Goal: Information Seeking & Learning: Learn about a topic

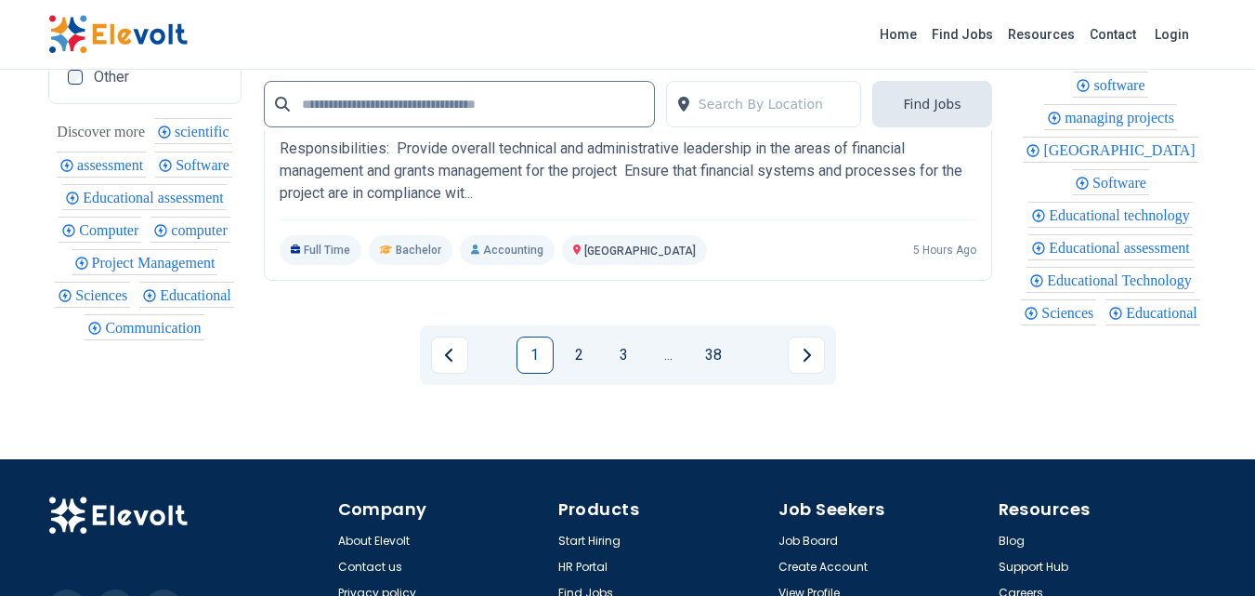
scroll to position [4367, 0]
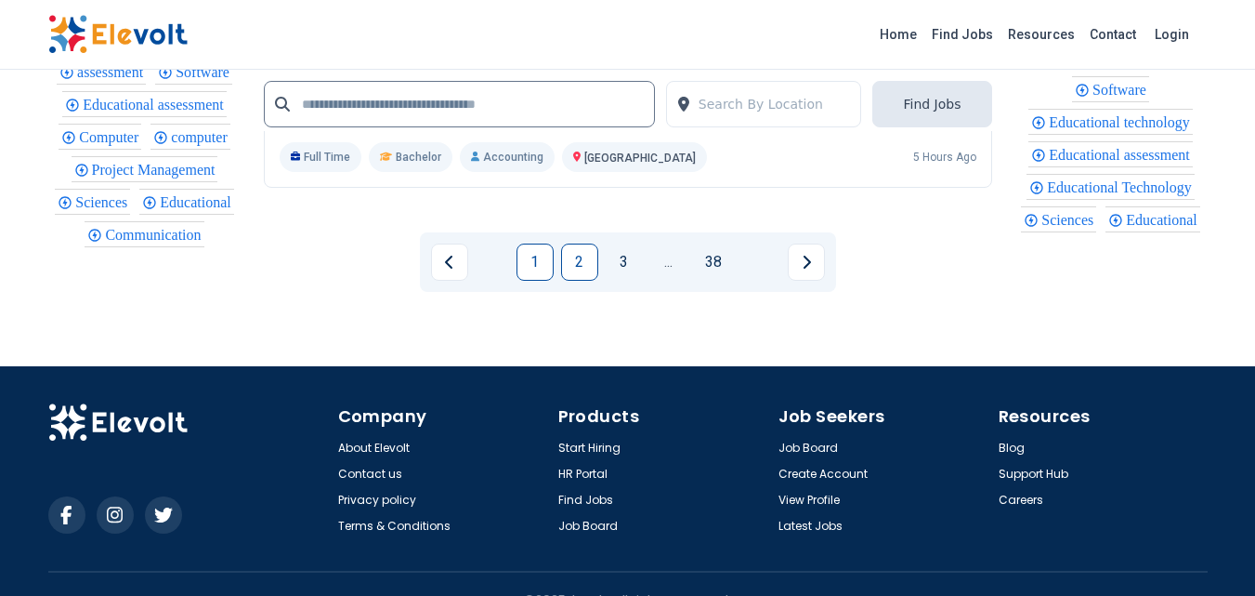
click at [588, 281] on link "2" at bounding box center [579, 261] width 37 height 37
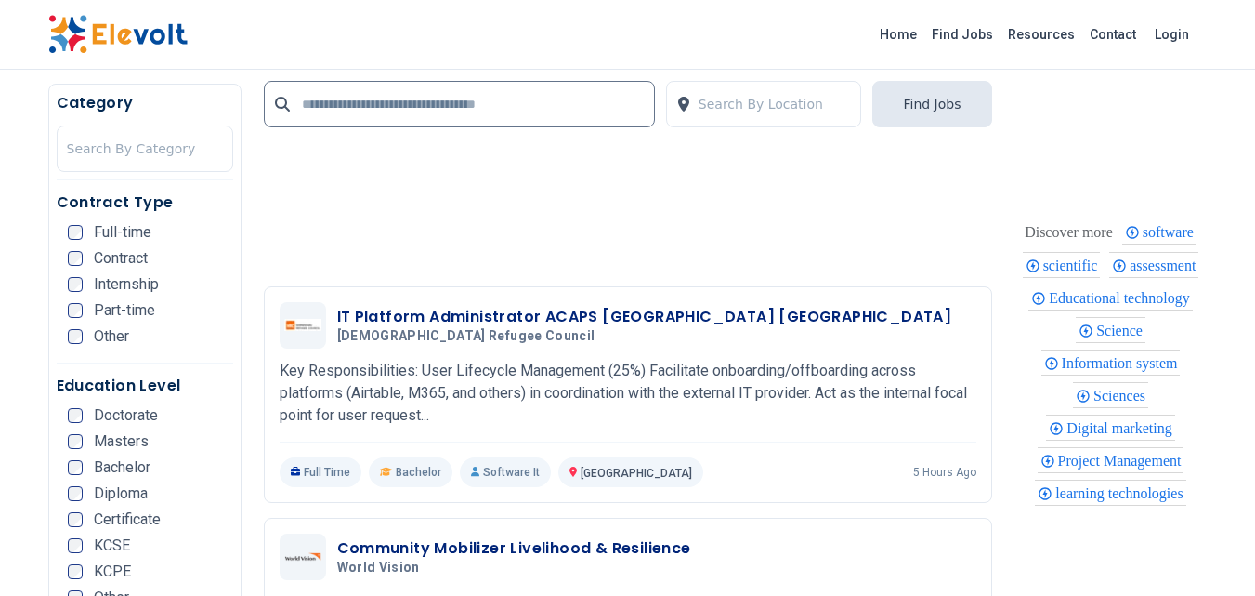
scroll to position [1951, 0]
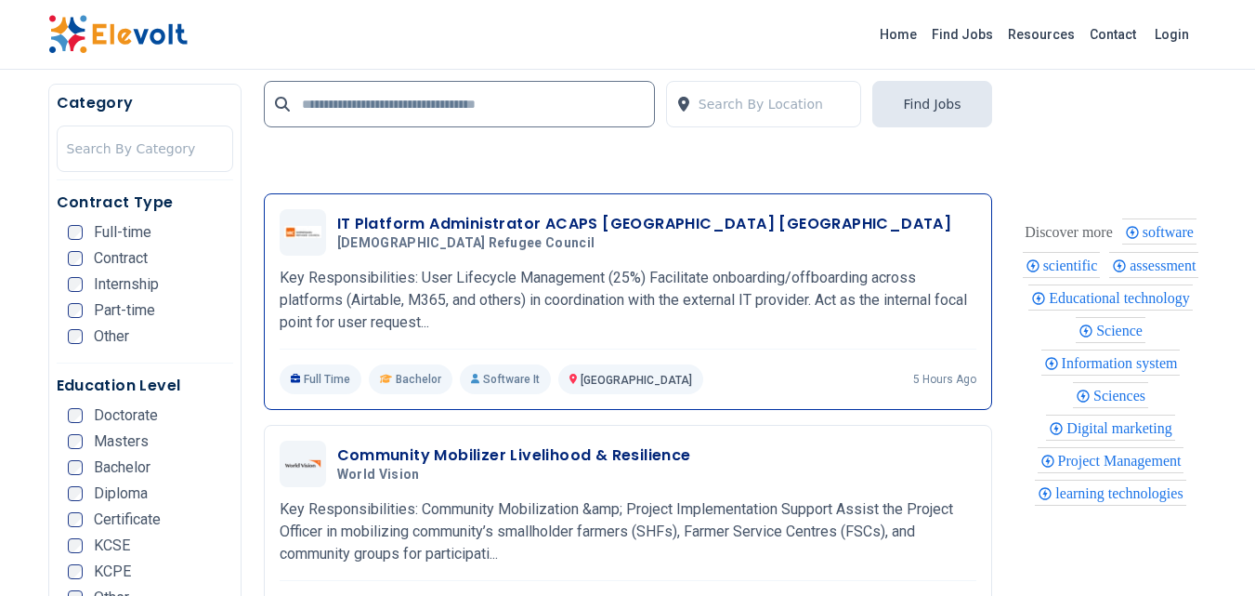
click at [432, 291] on p "Key Responsibilities: User Lifecycle Management (25%) Facilitate onboarding/off…" at bounding box center [628, 300] width 697 height 67
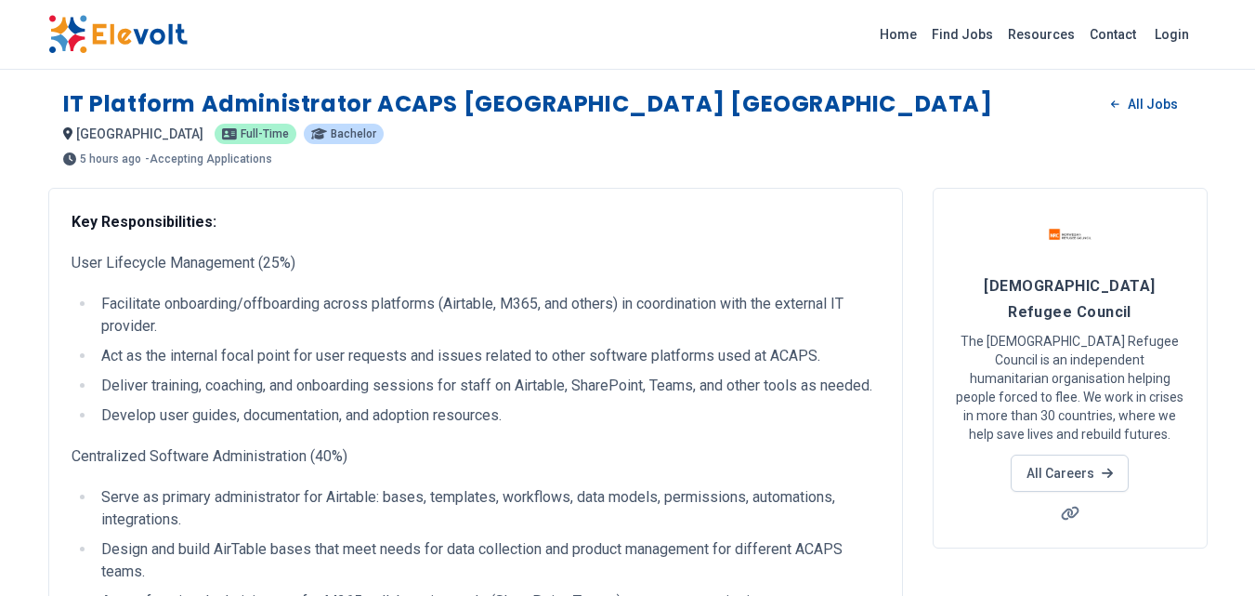
scroll to position [93, 0]
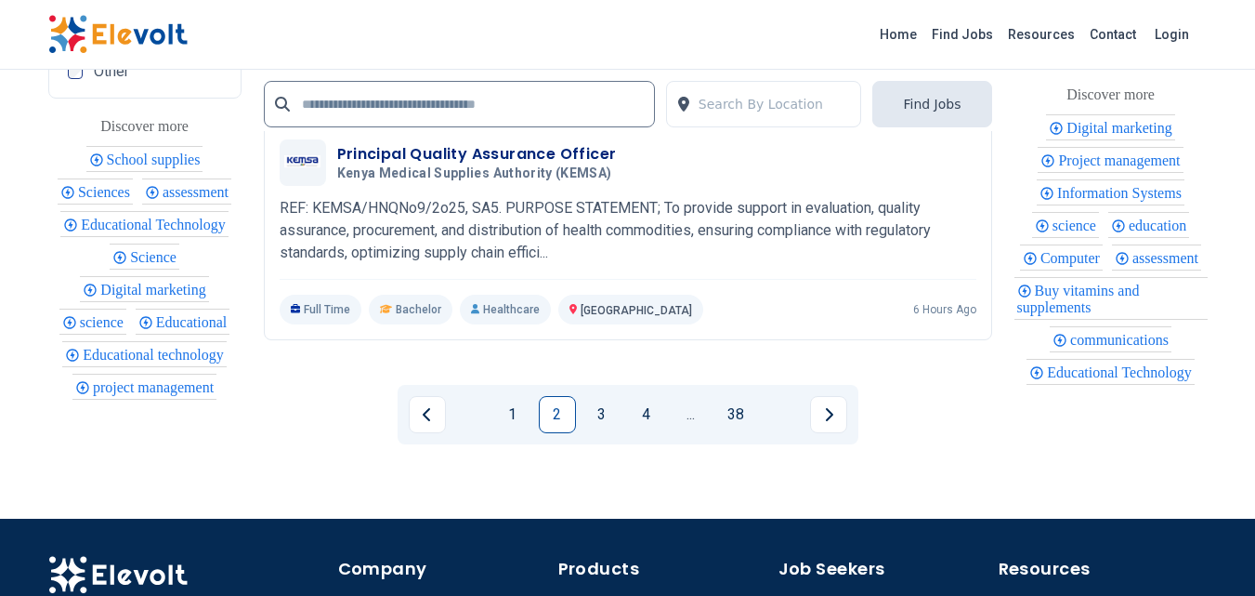
scroll to position [4182, 0]
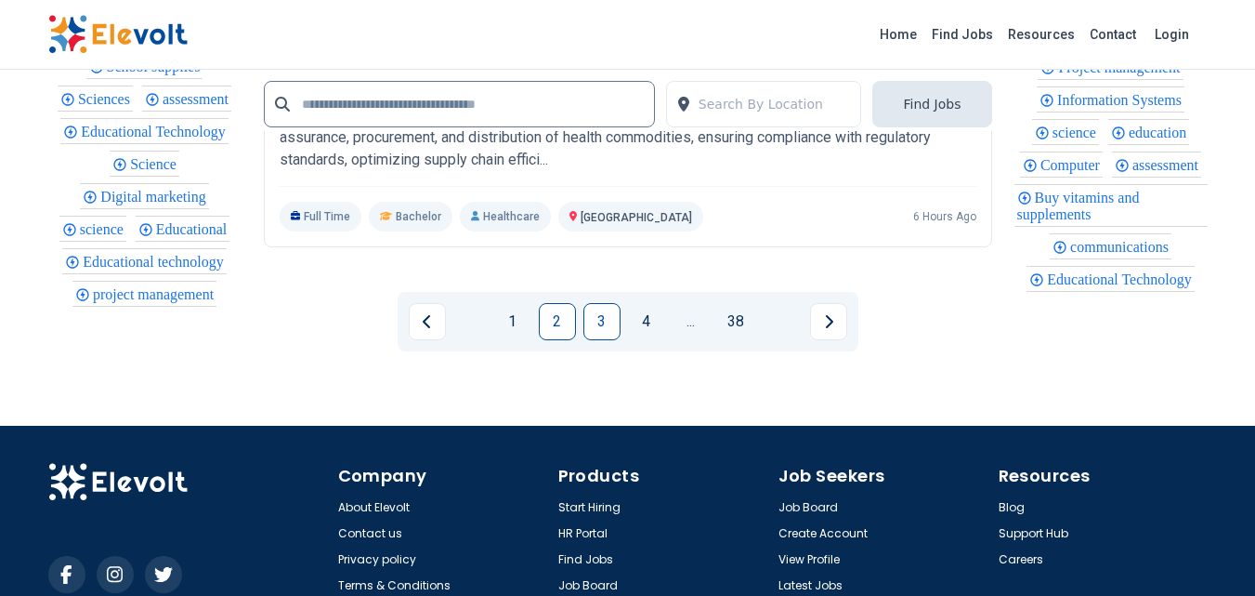
click at [605, 322] on link "3" at bounding box center [602, 321] width 37 height 37
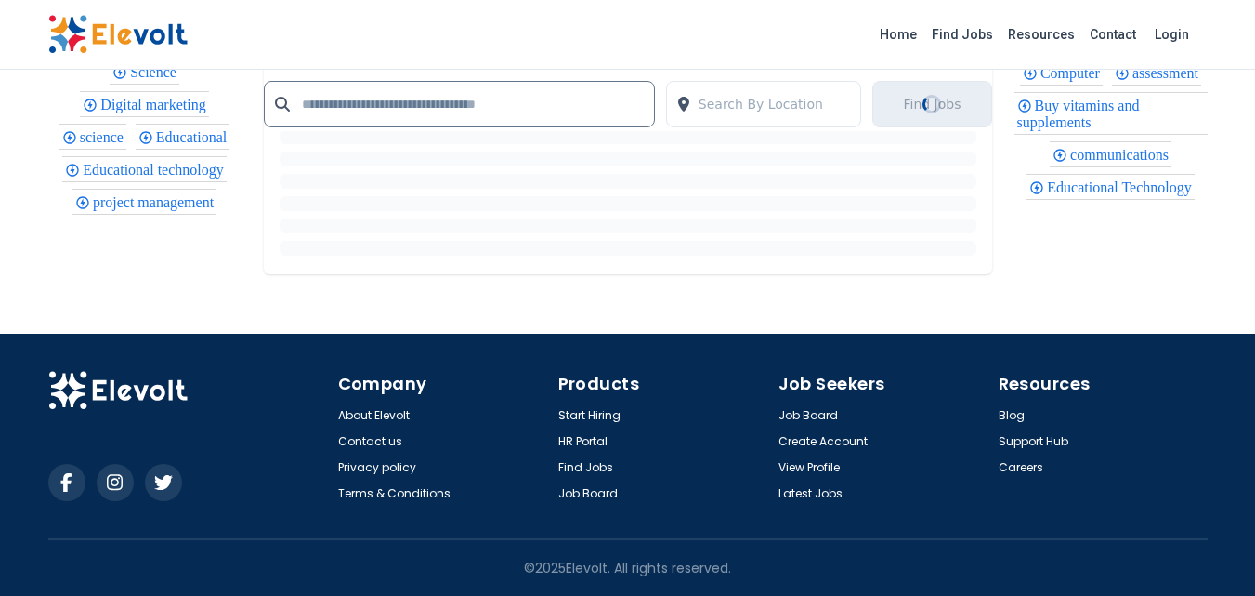
scroll to position [0, 0]
